Goal: Download file/media

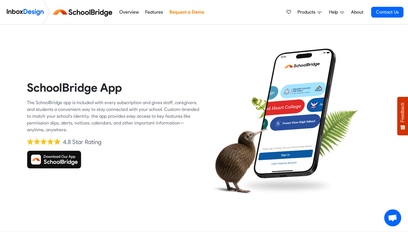
click at [50, 159] on img at bounding box center [54, 160] width 54 height 18
click at [48, 160] on img at bounding box center [54, 160] width 54 height 18
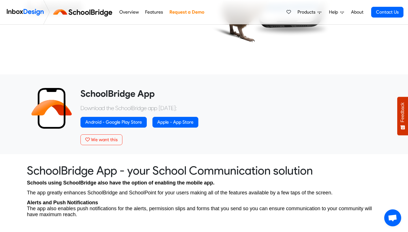
scroll to position [177, 0]
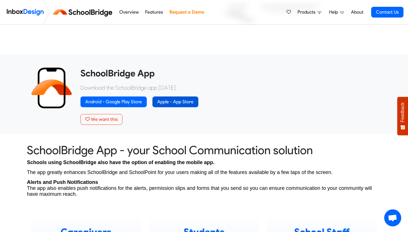
click at [164, 99] on link "Apple - App Store" at bounding box center [176, 102] width 46 height 11
